Goal: Book appointment/travel/reservation

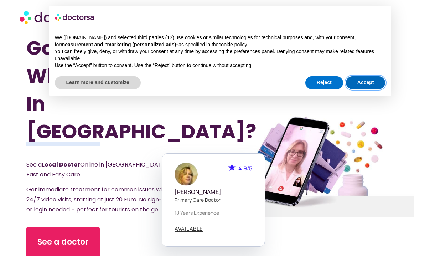
click at [363, 79] on button "Accept" at bounding box center [366, 82] width 40 height 13
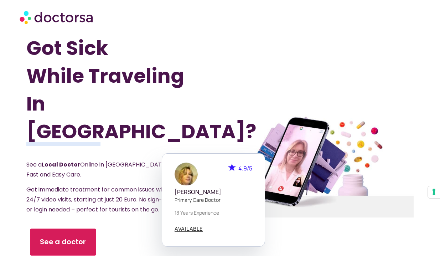
click at [66, 233] on link "See a doctor" at bounding box center [63, 242] width 66 height 27
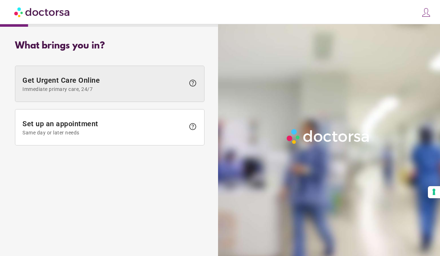
click at [96, 82] on span "Get Urgent Care Online Immediate primary care, 24/7" at bounding box center [103, 84] width 163 height 16
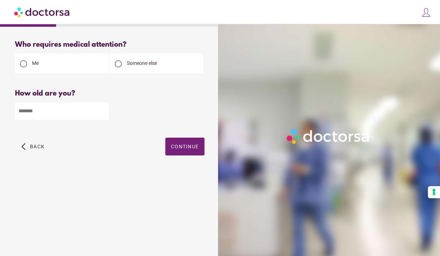
click at [58, 114] on input "number" at bounding box center [62, 110] width 94 height 17
type input "**"
click at [182, 152] on span "button" at bounding box center [184, 147] width 39 height 18
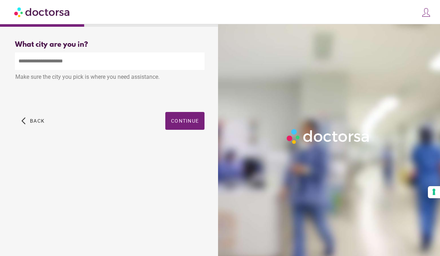
click at [35, 66] on input "text" at bounding box center [110, 60] width 190 height 17
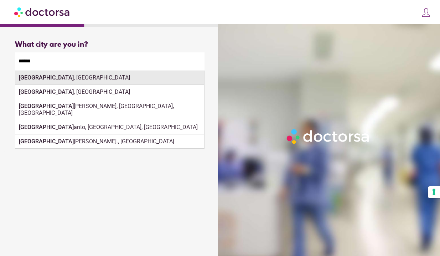
click at [40, 79] on div "Lagos , Portugal" at bounding box center [109, 78] width 189 height 14
type input "**********"
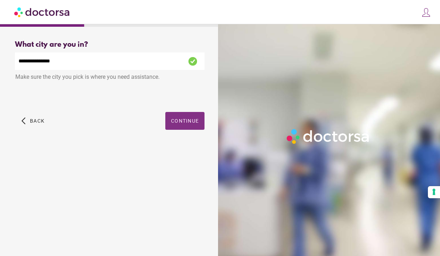
click at [189, 124] on span "Continue" at bounding box center [185, 121] width 28 height 6
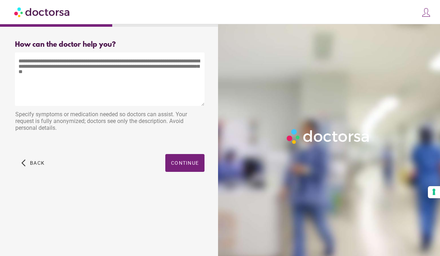
click at [141, 60] on textarea at bounding box center [110, 78] width 190 height 53
